Goal: Find specific page/section: Find specific page/section

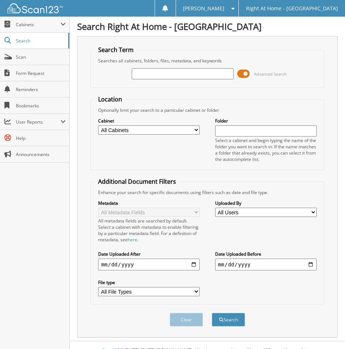
click at [144, 76] on input "text" at bounding box center [182, 73] width 101 height 11
click at [145, 75] on input "text" at bounding box center [182, 73] width 101 height 11
type input "judy stell"
click at [212, 313] on button "Search" at bounding box center [228, 320] width 33 height 14
drag, startPoint x: 155, startPoint y: 73, endPoint x: -25, endPoint y: 56, distance: 180.0
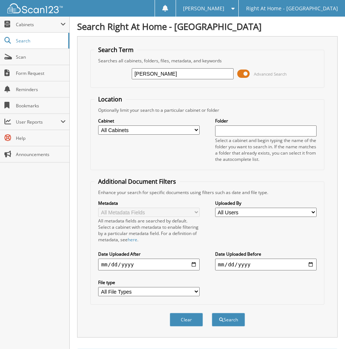
click at [0, 56] on html "[PERSON_NAME] Settings Logout Right At Home - [GEOGRAPHIC_DATA] Close Cabinets …" at bounding box center [172, 192] width 345 height 385
click at [24, 42] on span "Search" at bounding box center [40, 41] width 49 height 6
click at [143, 72] on input "text" at bounding box center [182, 73] width 101 height 11
type input "[PERSON_NAME]"
click at [212, 313] on button "Search" at bounding box center [228, 320] width 33 height 14
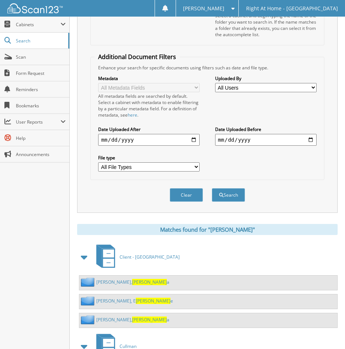
scroll to position [30, 0]
